Goal: Find specific page/section: Find specific page/section

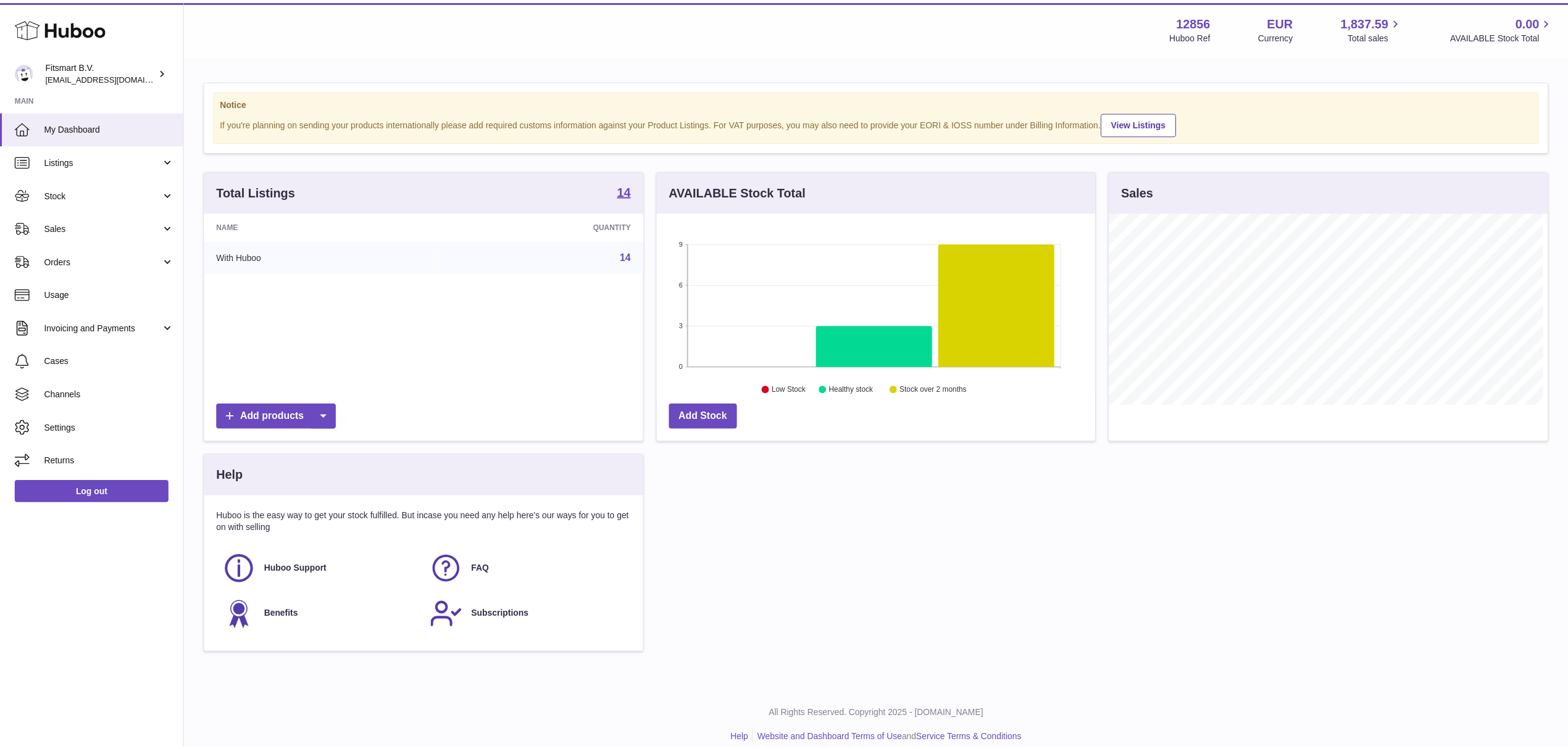
scroll to position [616747, 616884]
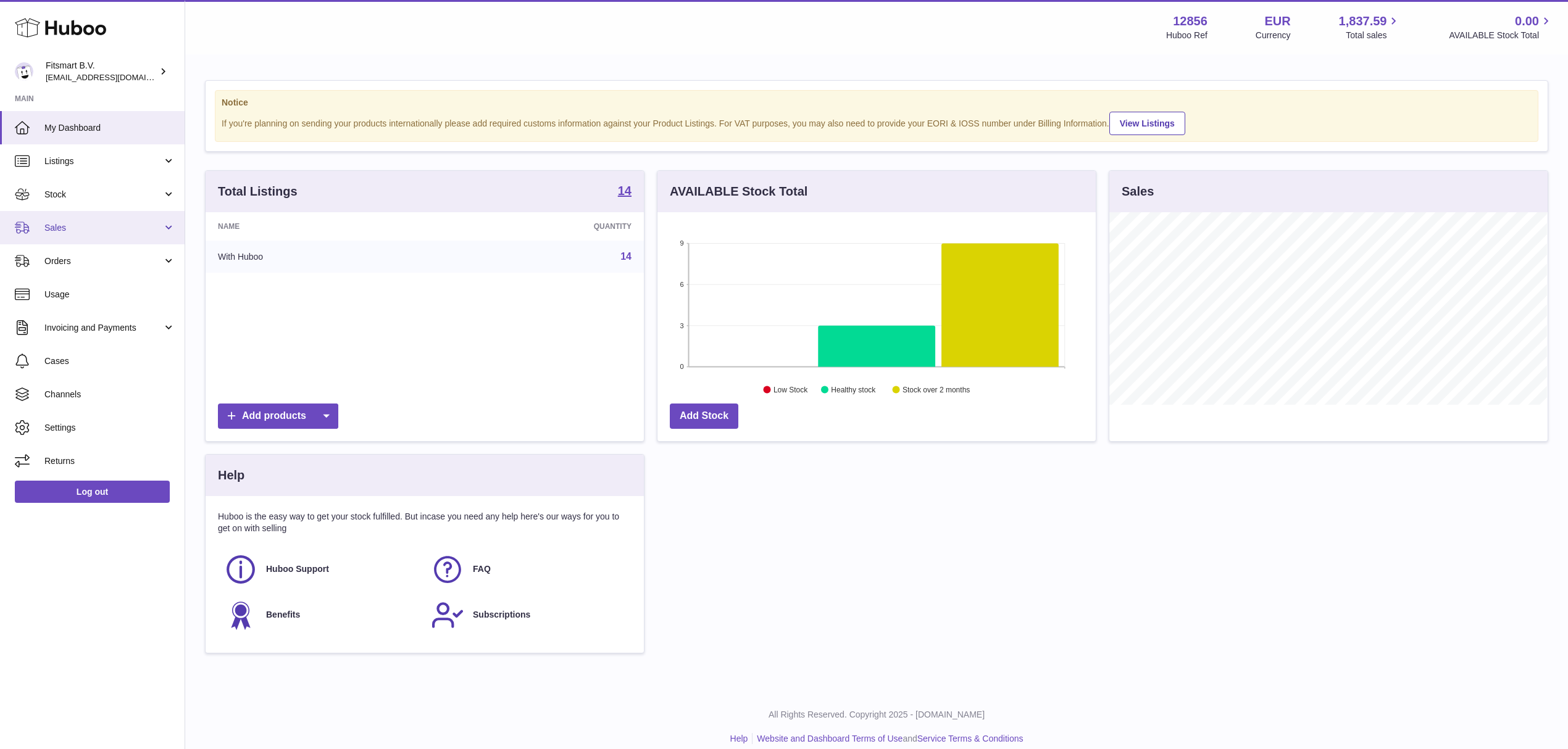
click at [71, 229] on span "Sales" at bounding box center [103, 228] width 118 height 12
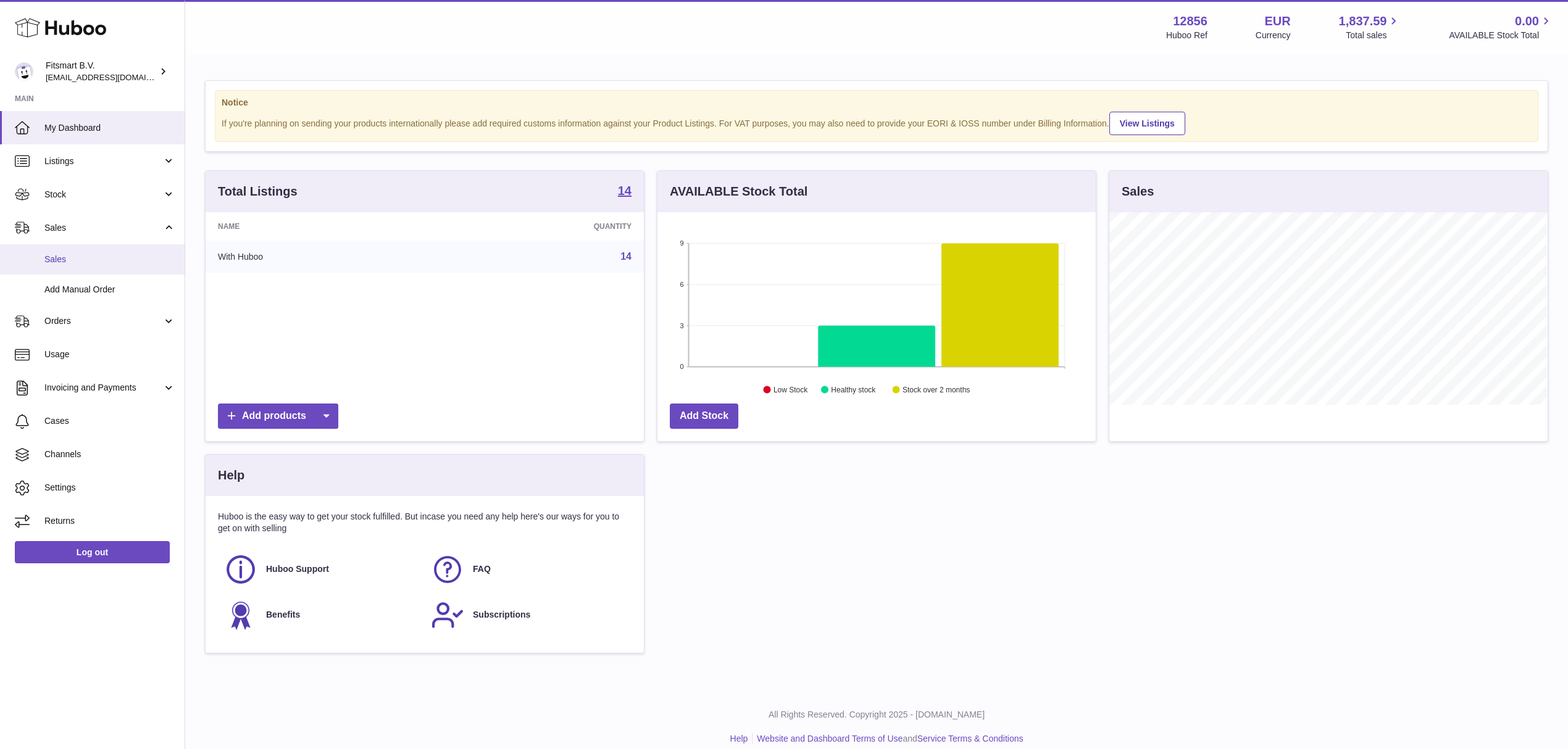
click at [70, 259] on span "Sales" at bounding box center [110, 259] width 131 height 12
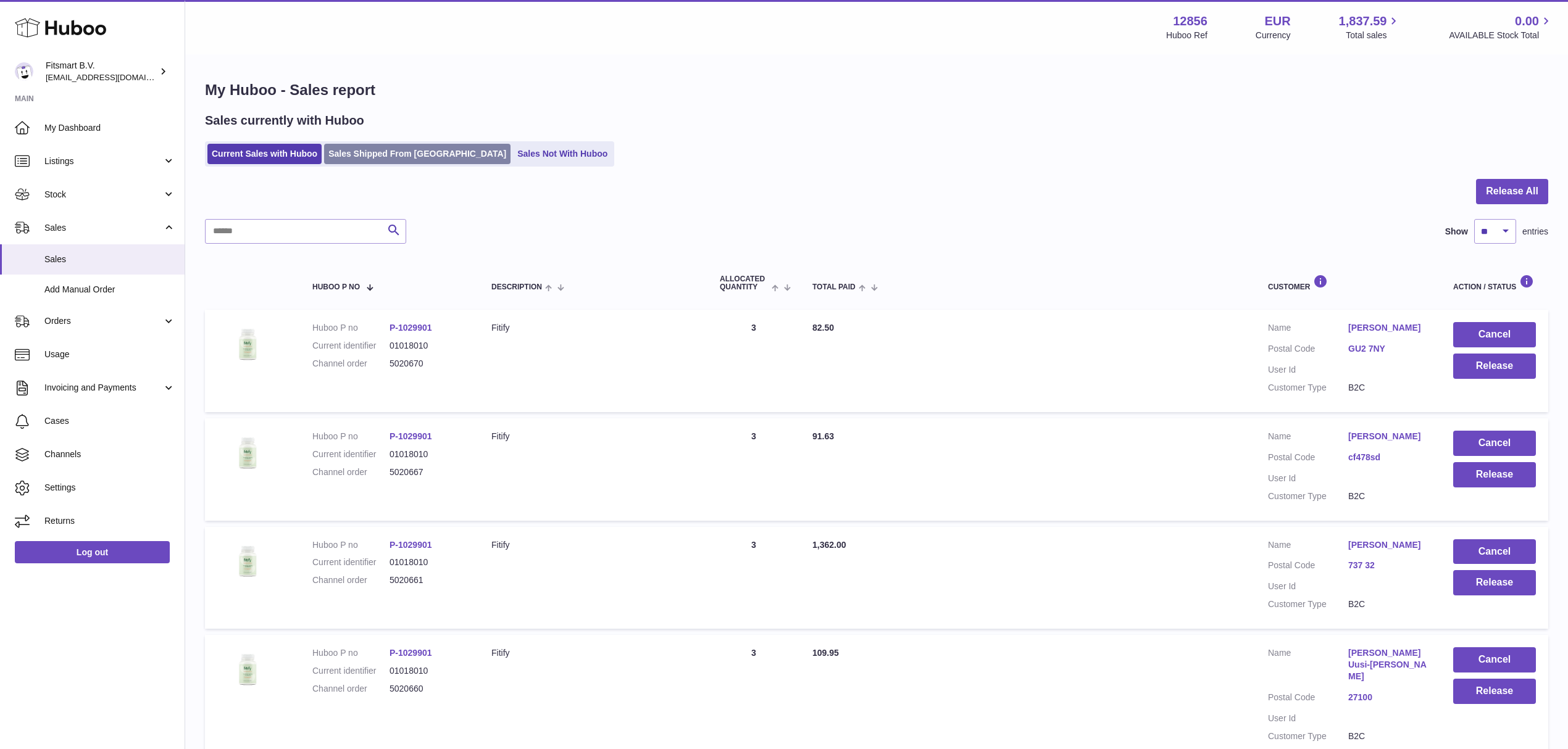
click at [376, 159] on link "Sales Shipped From [GEOGRAPHIC_DATA]" at bounding box center [417, 154] width 187 height 21
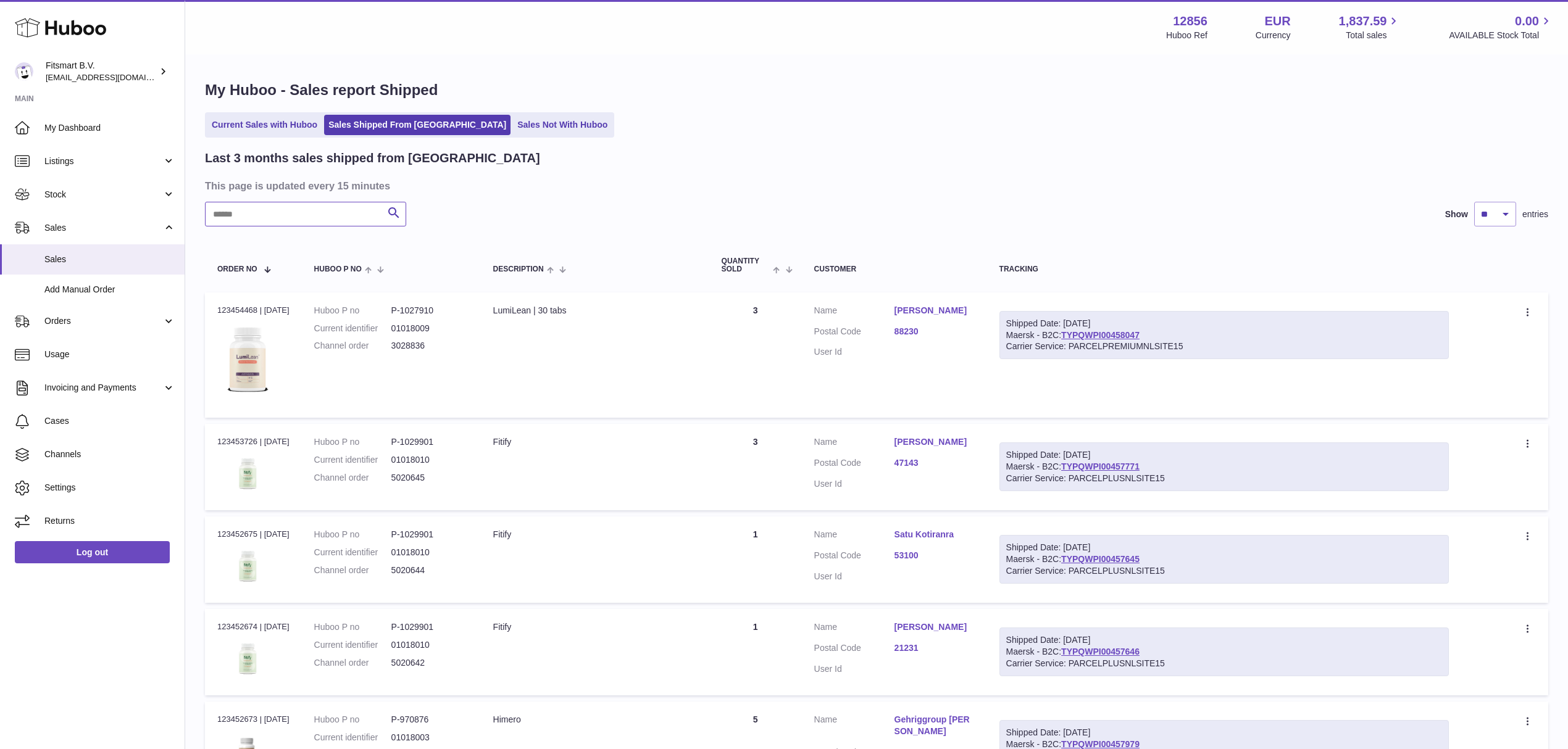
click at [272, 221] on input "text" at bounding box center [305, 213] width 201 height 25
